Goal: Information Seeking & Learning: Learn about a topic

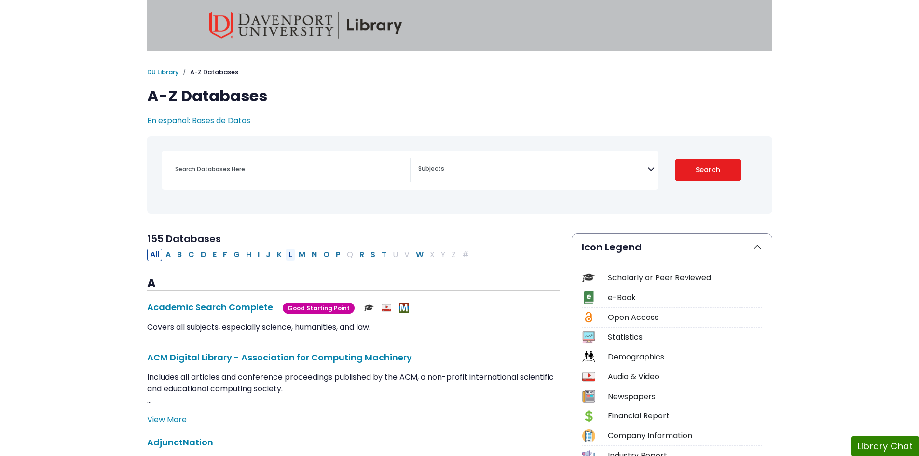
click at [290, 254] on button "L" at bounding box center [291, 254] width 10 height 13
select select "Database Subject Filter"
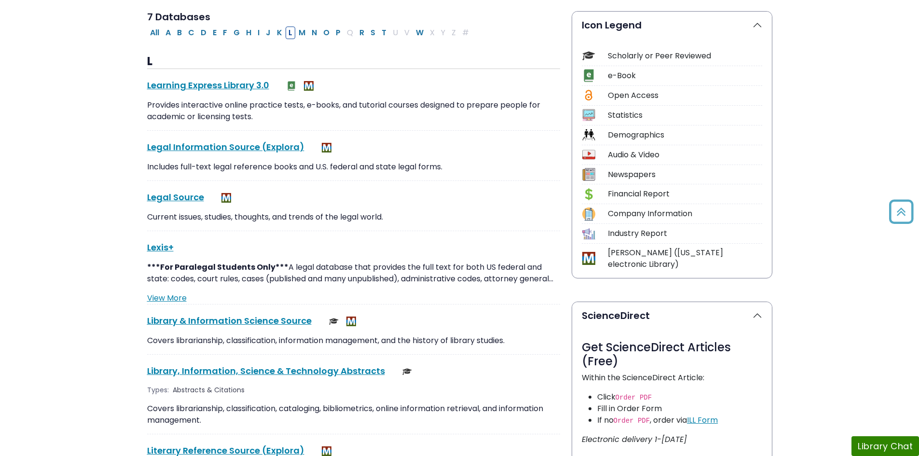
scroll to position [244, 0]
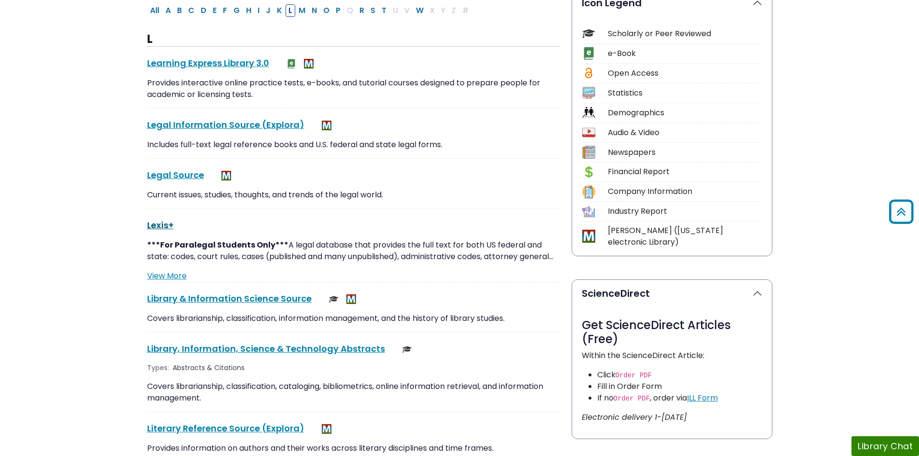
click at [160, 224] on link "Lexis+ This link opens in a new window" at bounding box center [160, 225] width 27 height 12
click at [169, 274] on link "View More" at bounding box center [167, 275] width 40 height 11
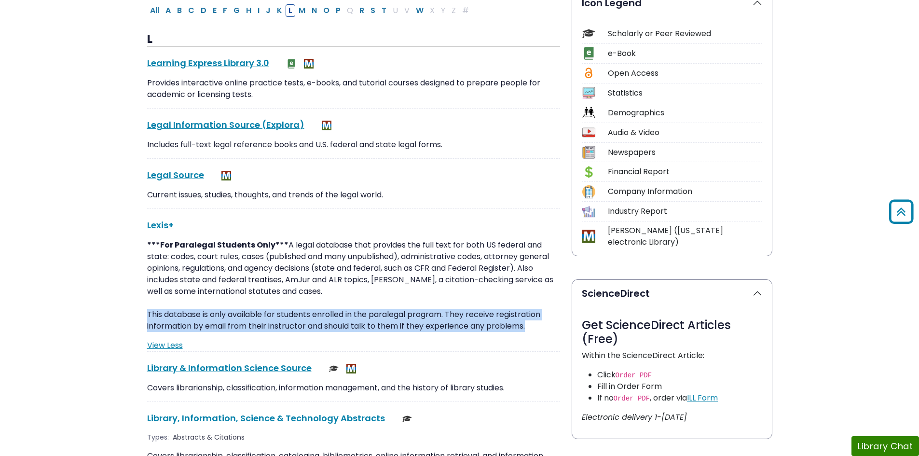
drag, startPoint x: 148, startPoint y: 313, endPoint x: 532, endPoint y: 324, distance: 383.8
click at [532, 324] on p "***For Paralegal Students Only*** A legal database that provides the full text …" at bounding box center [353, 285] width 413 height 93
copy p "This database is only available for students enrolled in the paralegal program.…"
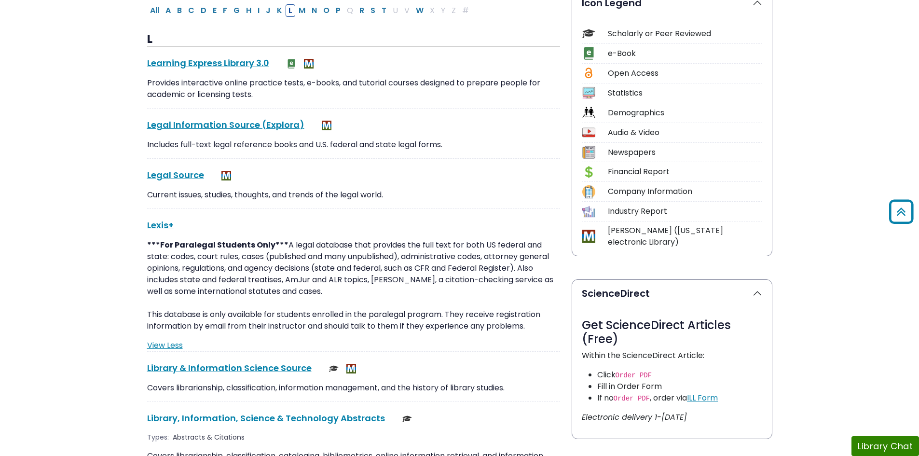
click at [838, 150] on body "Skip to Main Content My Davenport DU Library Library Guides A-Z Databases A-Z D…" at bounding box center [459, 441] width 919 height 1371
